Goal: Information Seeking & Learning: Learn about a topic

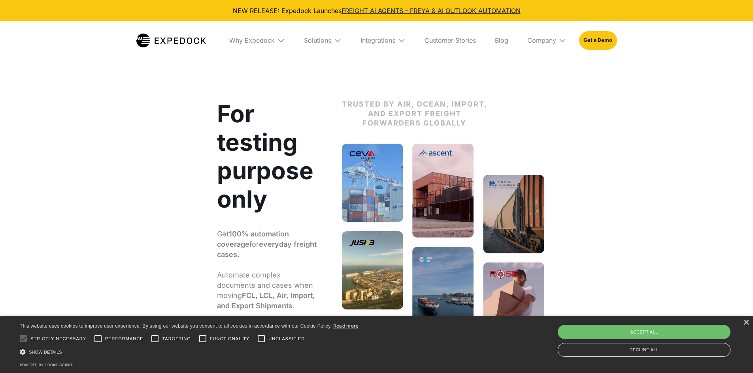
select select
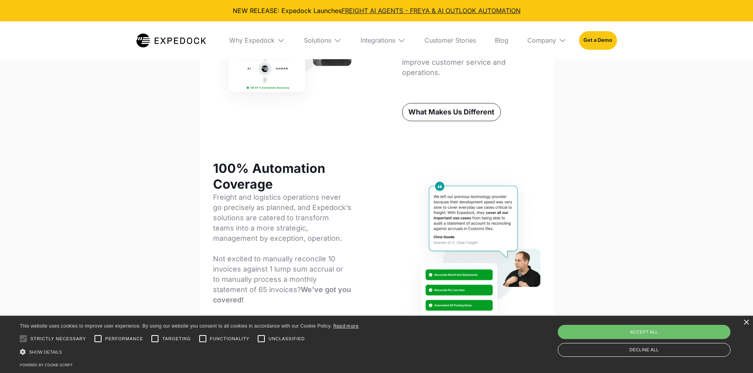
scroll to position [593, 0]
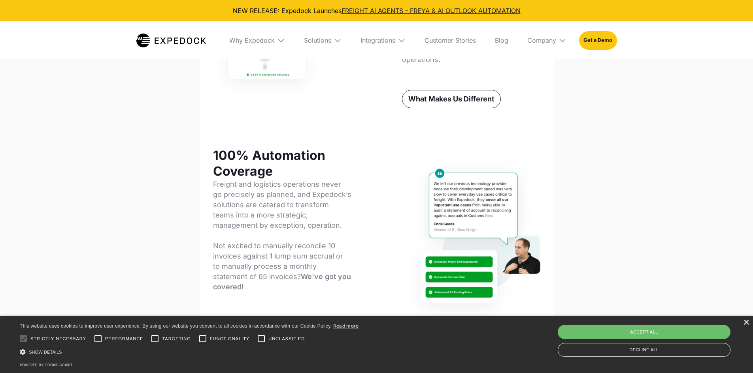
click at [747, 321] on div "×" at bounding box center [746, 323] width 6 height 6
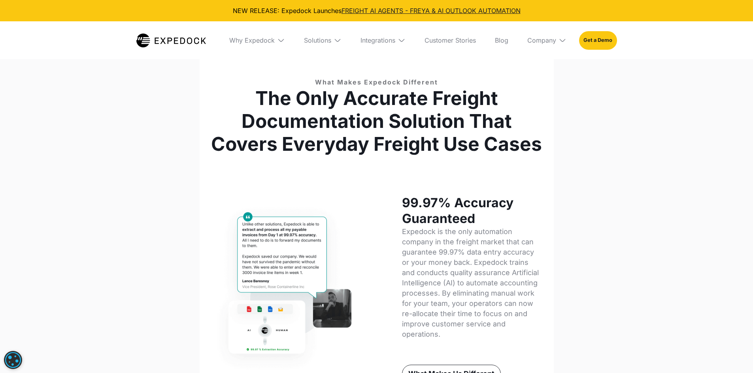
scroll to position [316, 0]
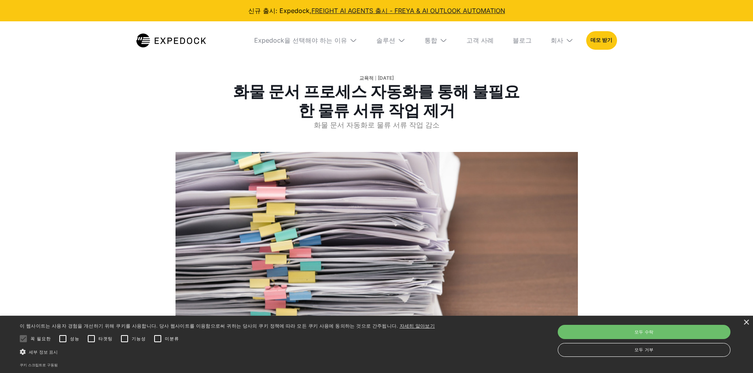
select select
click at [486, 38] on font "고객 사례" at bounding box center [479, 40] width 27 height 8
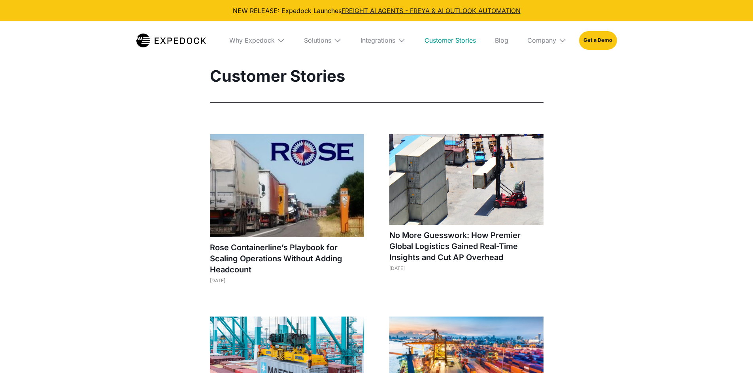
select select
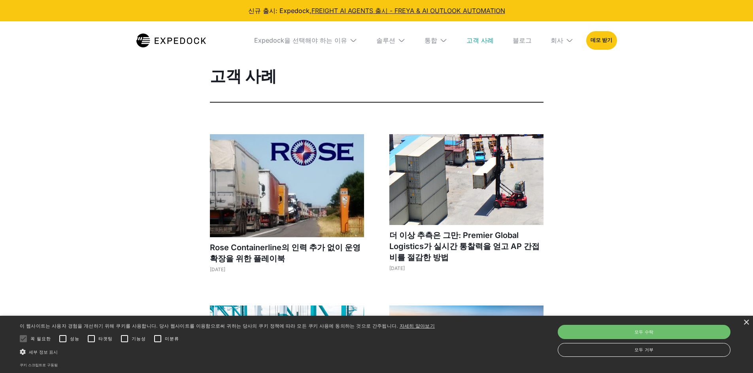
drag, startPoint x: 749, startPoint y: 126, endPoint x: 753, endPoint y: 123, distance: 4.2
click at [752, 123] on html "신규 출시: Expedock, FREIGHT AI AGENTS 출시 - FREYA & AI OUTLOOK AUTOMATION Expedock을…" at bounding box center [376, 186] width 753 height 373
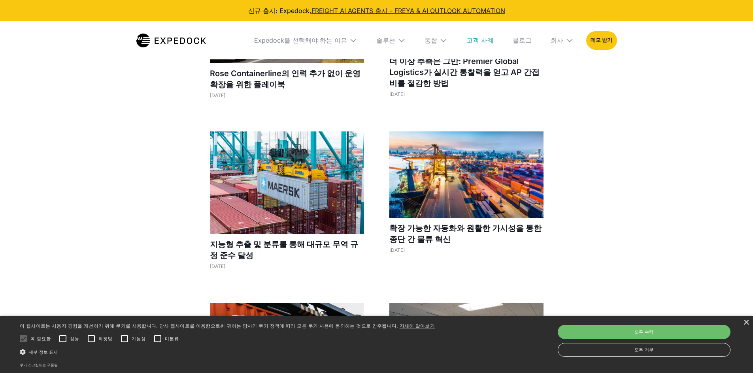
scroll to position [79, 0]
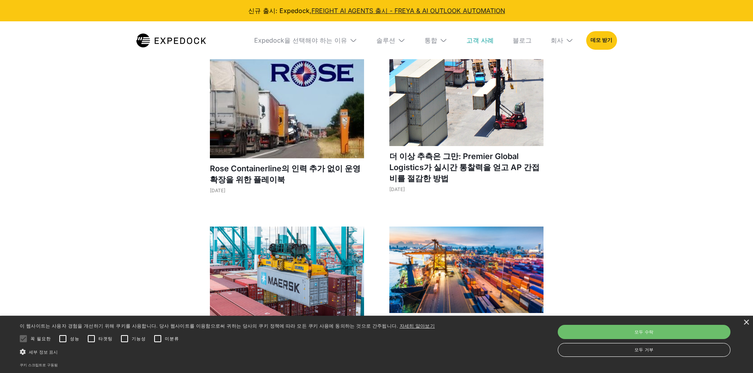
click at [480, 269] on img at bounding box center [466, 270] width 154 height 87
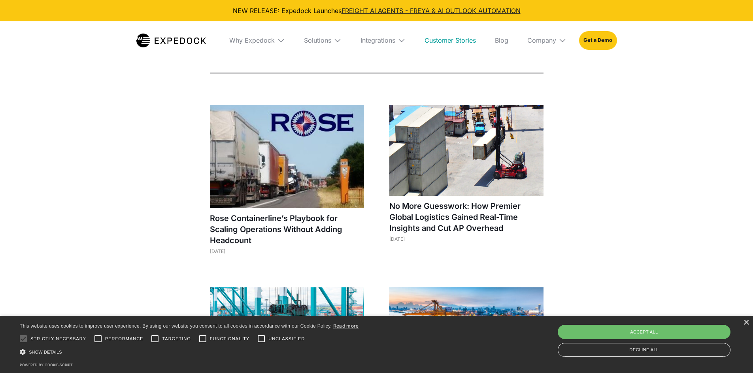
scroll to position [0, 0]
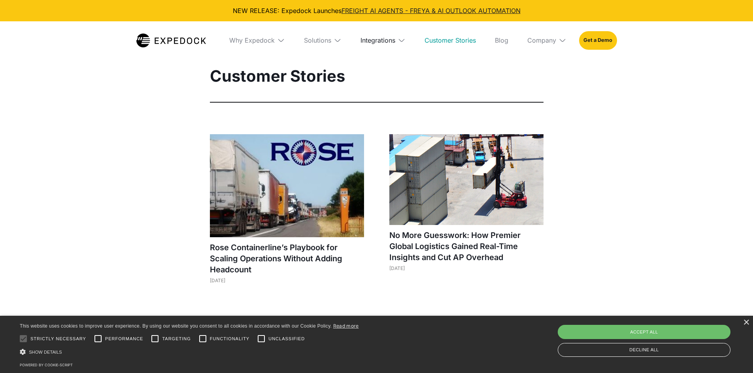
click at [372, 44] on div "Integrations" at bounding box center [377, 40] width 35 height 8
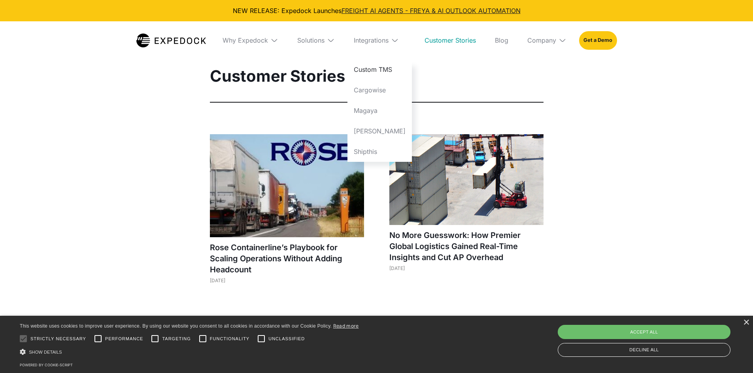
click at [372, 73] on link "Custom TMS" at bounding box center [379, 69] width 64 height 21
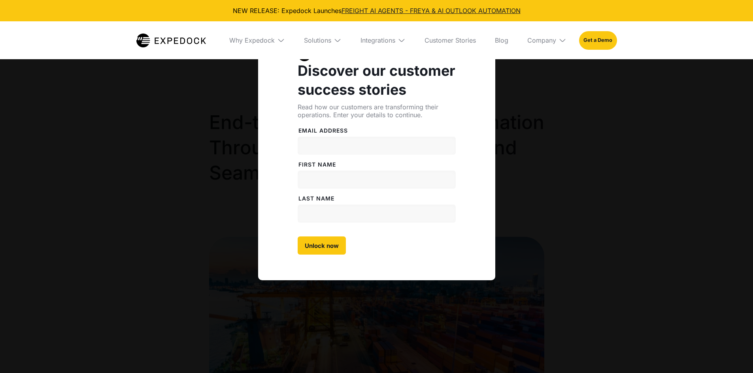
click at [201, 121] on div "Discover our customer success stories Read how our customers are transforming t…" at bounding box center [376, 186] width 753 height 373
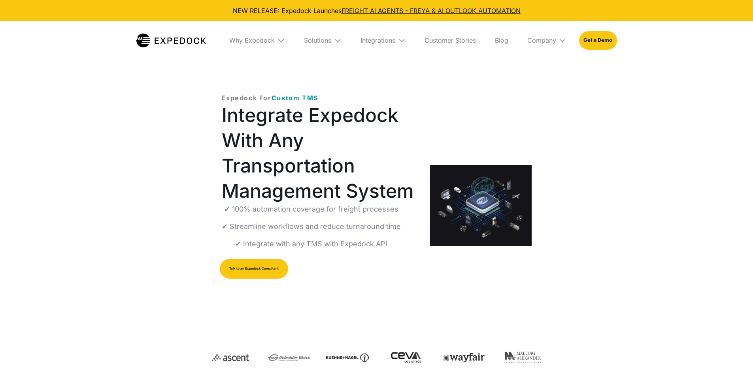
select select
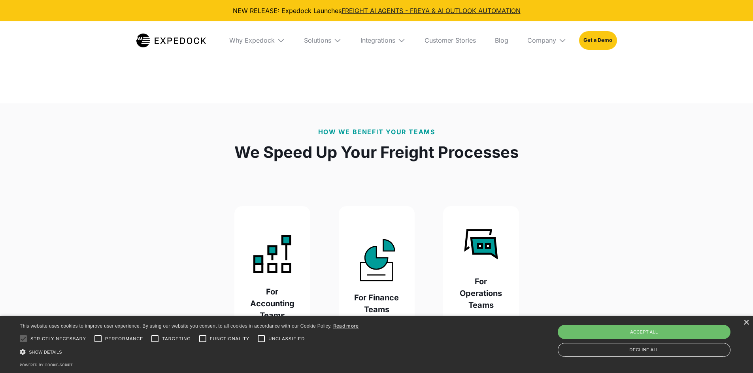
scroll to position [711, 0]
